Goal: Transaction & Acquisition: Book appointment/travel/reservation

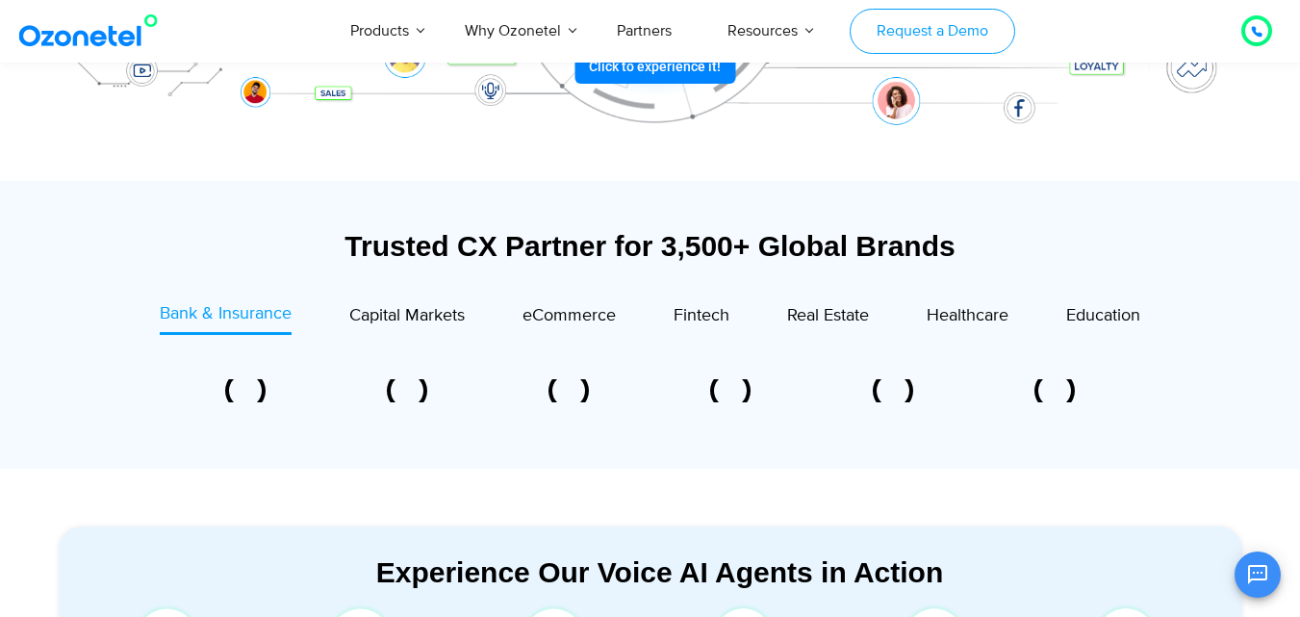
click at [937, 20] on link "Request a Demo" at bounding box center [932, 31] width 165 height 45
